Goal: Obtain resource: Download file/media

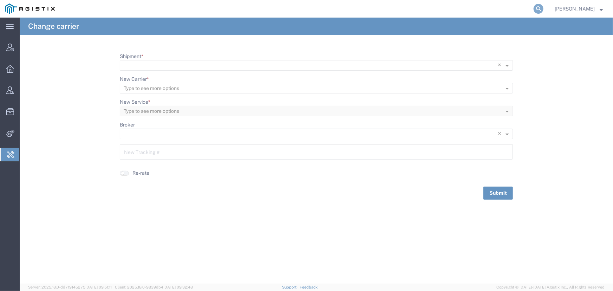
click at [537, 10] on icon at bounding box center [539, 9] width 10 height 10
type input "offline@ideaya"
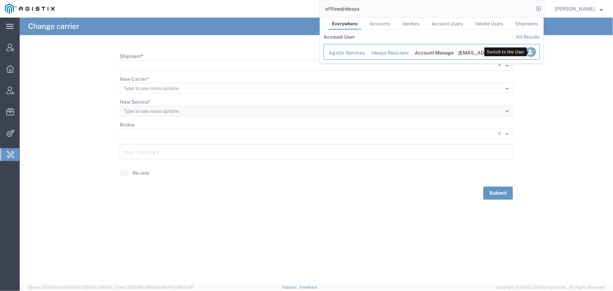
click at [529, 53] on icon "Search Results" at bounding box center [532, 52] width 10 height 10
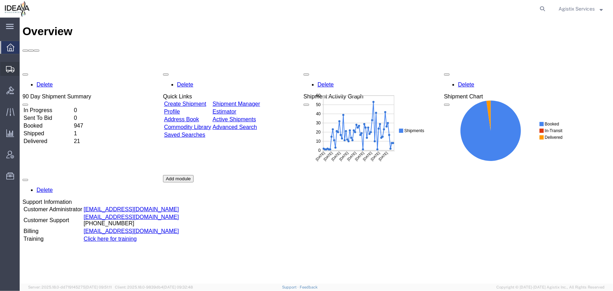
click at [11, 70] on icon at bounding box center [10, 69] width 8 height 6
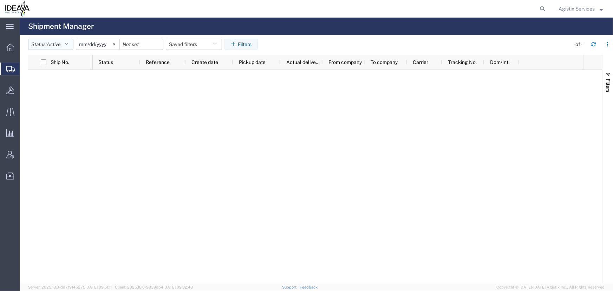
click at [68, 46] on icon "button" at bounding box center [66, 44] width 4 height 5
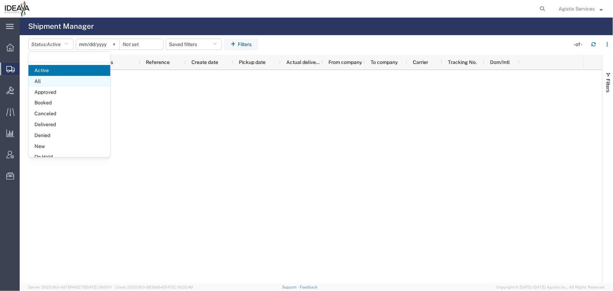
click at [37, 82] on span "All" at bounding box center [69, 81] width 82 height 11
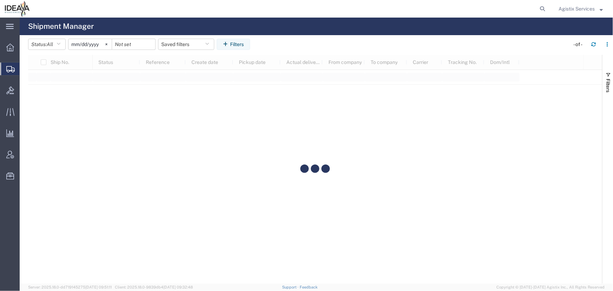
click at [98, 45] on input "[DATE]" at bounding box center [90, 44] width 43 height 11
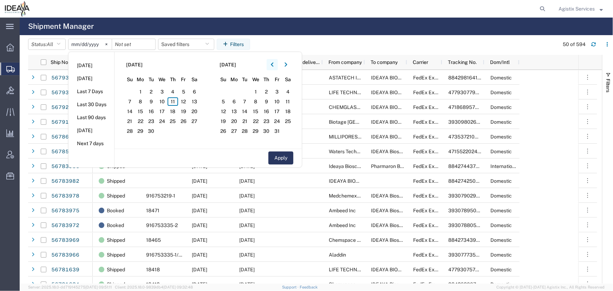
click at [273, 65] on button "button" at bounding box center [272, 64] width 11 height 11
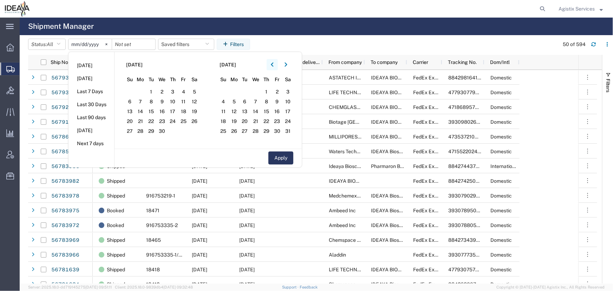
click at [273, 65] on button "button" at bounding box center [272, 64] width 11 height 11
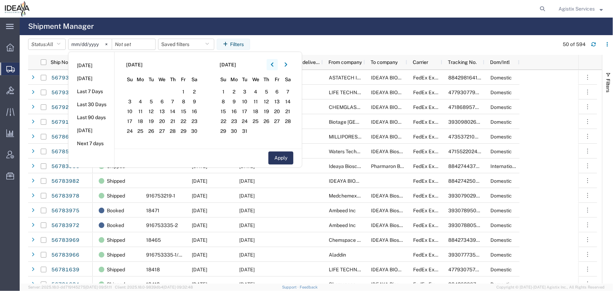
click at [273, 65] on button "button" at bounding box center [272, 64] width 11 height 11
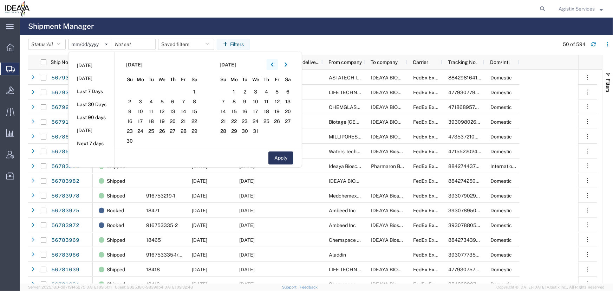
click at [273, 65] on button "button" at bounding box center [272, 64] width 11 height 11
click at [175, 92] on span "1" at bounding box center [173, 92] width 11 height 8
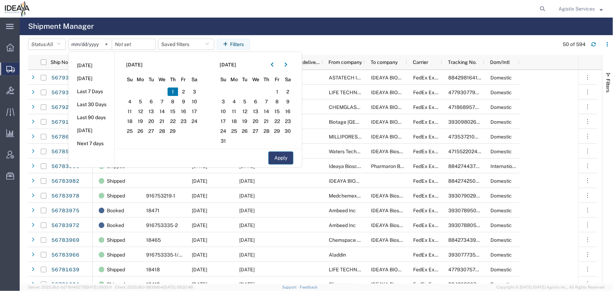
click at [285, 158] on button "Apply" at bounding box center [281, 158] width 25 height 13
type input "[DATE]"
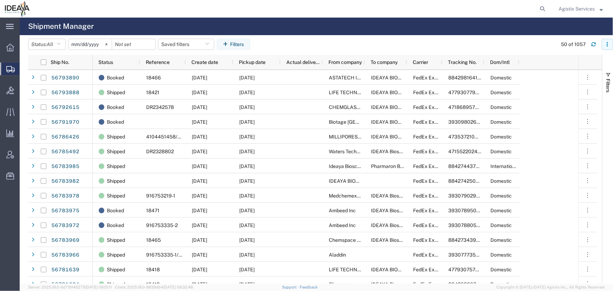
click at [610, 43] on icon "button" at bounding box center [607, 44] width 5 height 5
click at [563, 63] on div "Download" at bounding box center [571, 63] width 39 height 14
